Goal: Find specific fact: Find specific fact

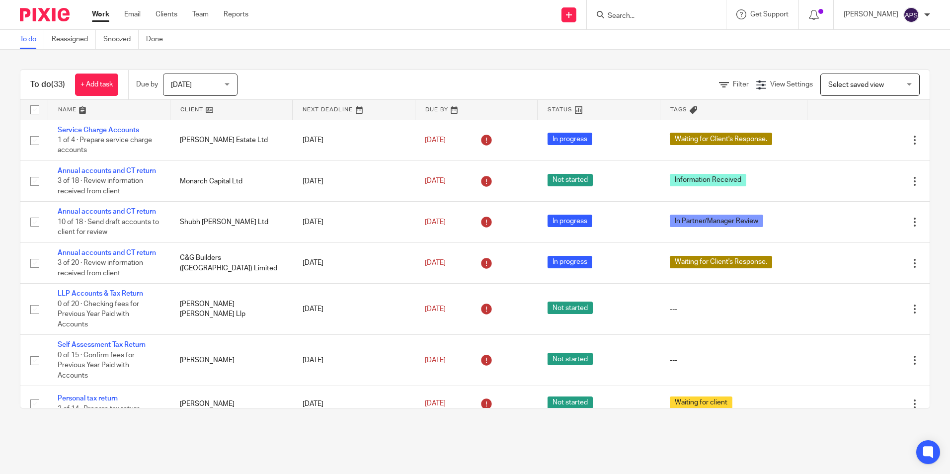
click at [615, 9] on form at bounding box center [660, 14] width 106 height 12
click at [613, 20] on input "Search" at bounding box center [651, 16] width 89 height 9
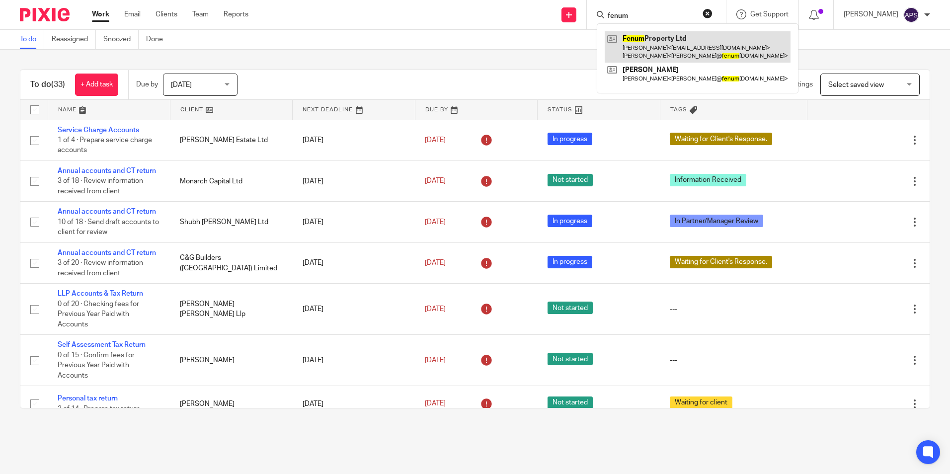
type input "fenum"
click at [621, 38] on link at bounding box center [698, 46] width 186 height 31
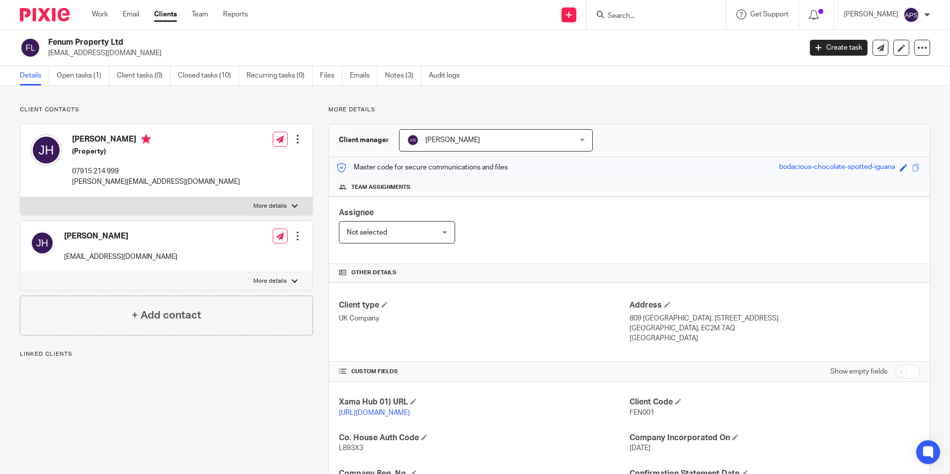
click at [453, 15] on div "Send new email Create task Add client Get Support Contact via email Check our d…" at bounding box center [606, 14] width 687 height 29
click at [647, 94] on div "Client contacts [PERSON_NAME] (Property) 07915 214 999 [PERSON_NAME][EMAIL_ADDR…" at bounding box center [475, 376] width 950 height 581
click at [668, 103] on div "Client contacts [PERSON_NAME] (Property) 07915 214 999 [PERSON_NAME][EMAIL_ADDR…" at bounding box center [475, 376] width 950 height 581
click at [675, 107] on p "More details" at bounding box center [629, 110] width 602 height 8
click at [629, 96] on div "Client contacts [PERSON_NAME] (Property) 07915 214 999 [PERSON_NAME][EMAIL_ADDR…" at bounding box center [475, 376] width 950 height 581
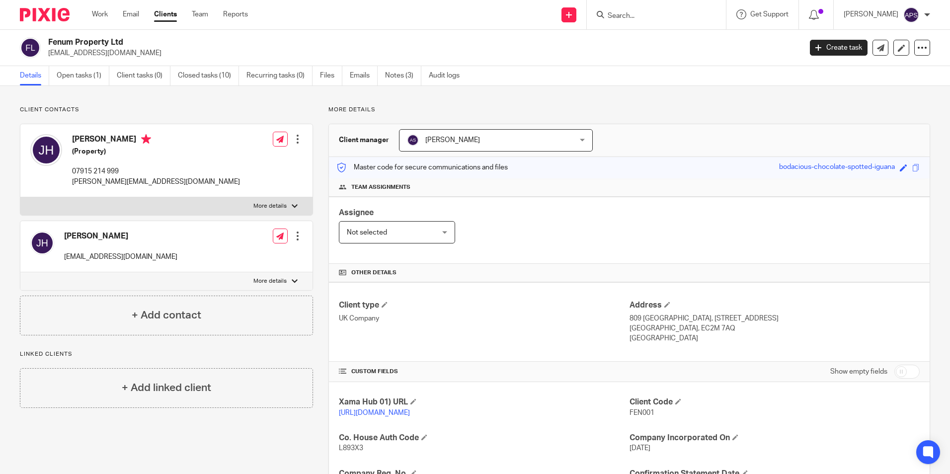
click at [629, 15] on input "Search" at bounding box center [651, 16] width 89 height 9
click at [666, 47] on div "Fenum Property Ltd [EMAIL_ADDRESS][DOMAIN_NAME]" at bounding box center [421, 47] width 747 height 21
click at [631, 17] on input "Search" at bounding box center [651, 16] width 89 height 9
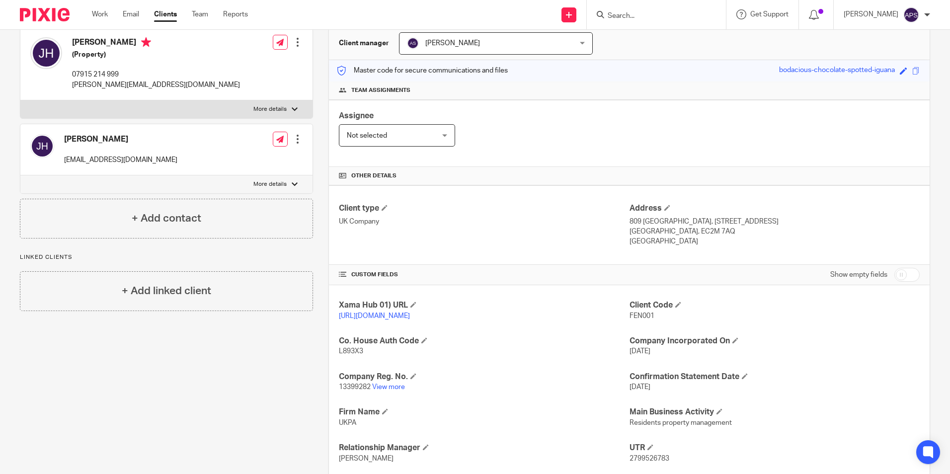
scroll to position [199, 0]
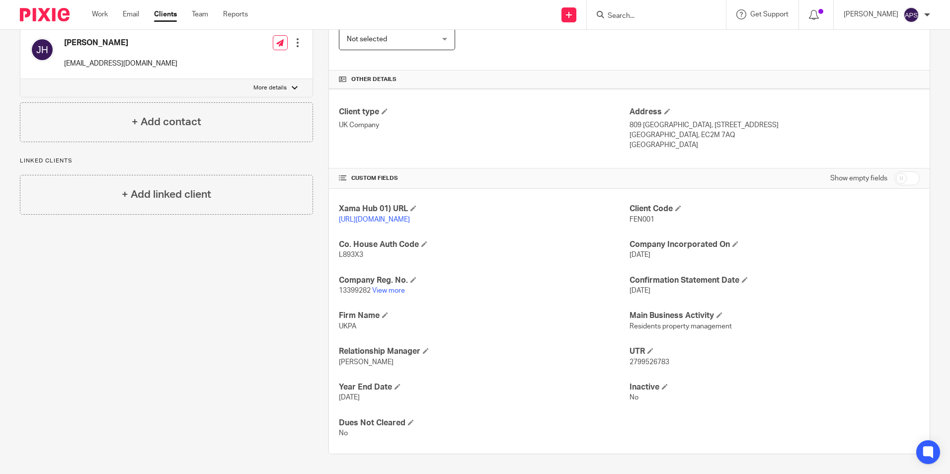
click at [355, 292] on span "13399282" at bounding box center [355, 290] width 32 height 7
copy p "13399282"
click at [630, 366] on span "2799526783" at bounding box center [650, 362] width 40 height 7
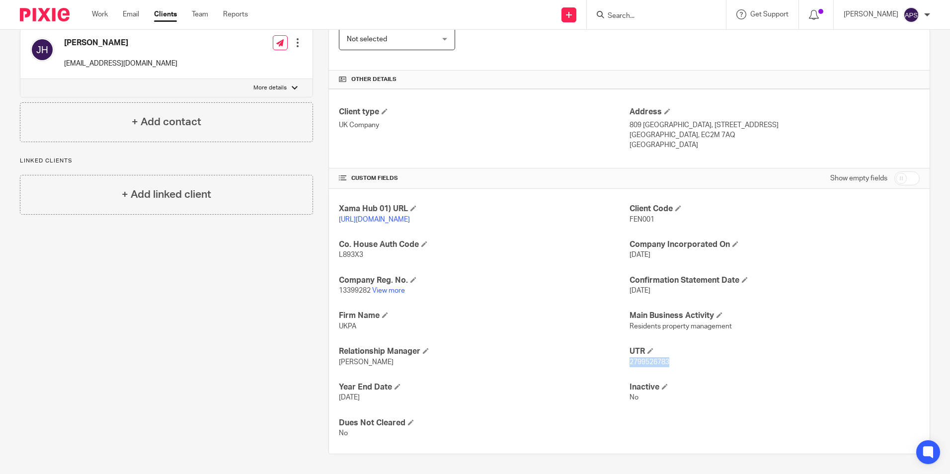
copy span "2799526783"
